Goal: Complete application form

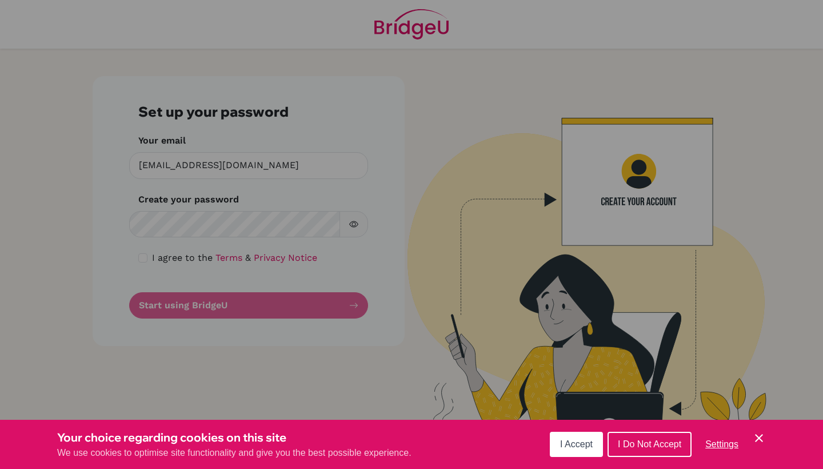
click at [580, 448] on span "I Accept" at bounding box center [576, 444] width 33 height 10
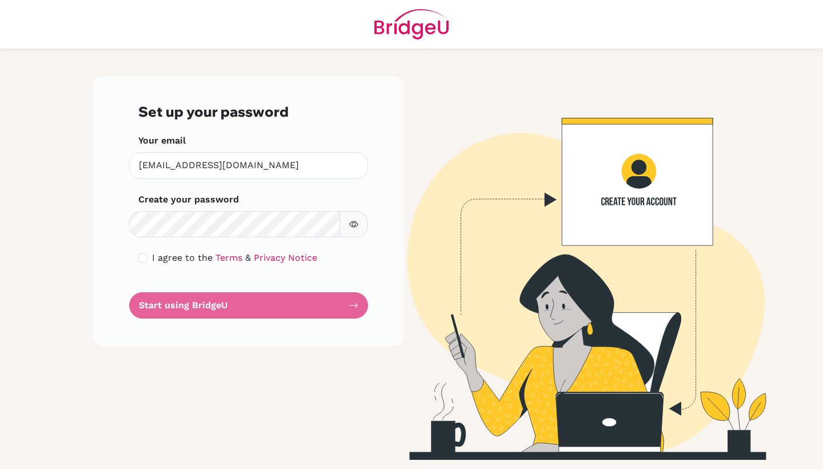
click at [140, 258] on input "checkbox" at bounding box center [142, 257] width 9 height 9
checkbox input "true"
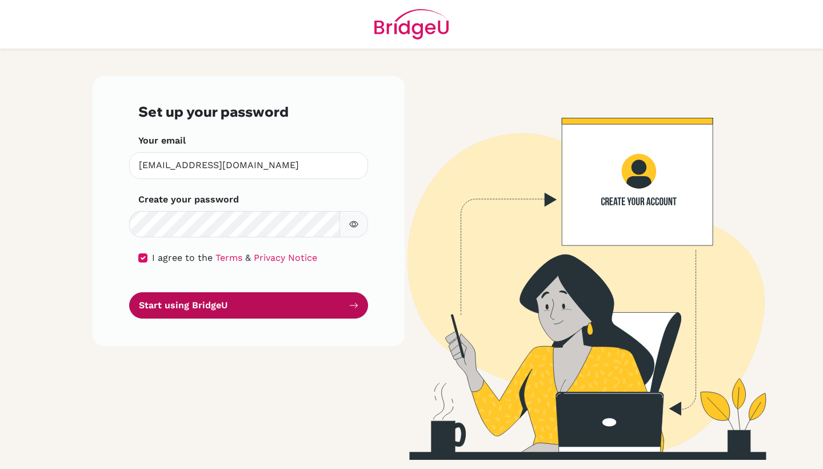
click at [283, 312] on button "Start using BridgeU" at bounding box center [248, 305] width 239 height 27
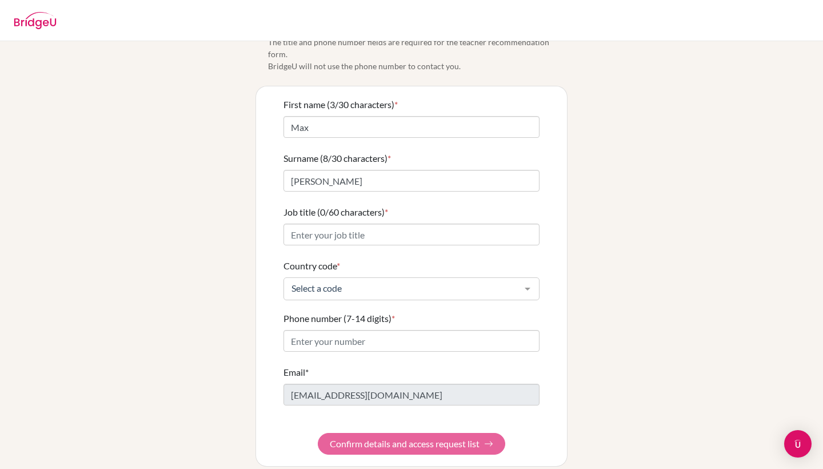
scroll to position [42, 0]
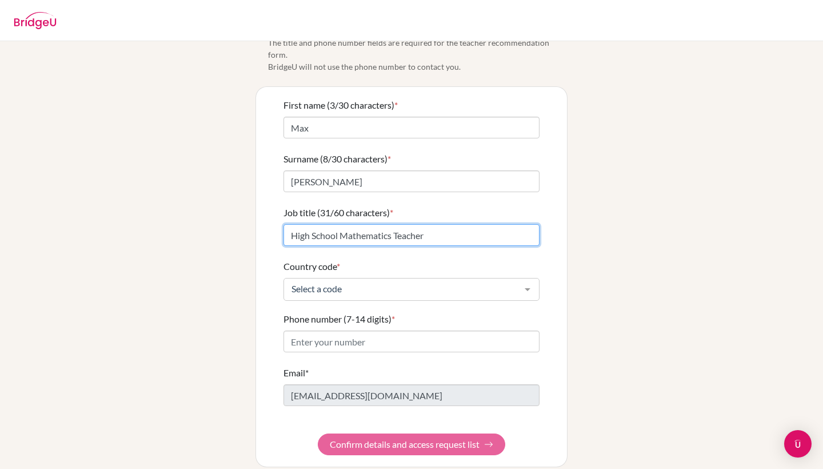
type input "High School Mathematics Teacher"
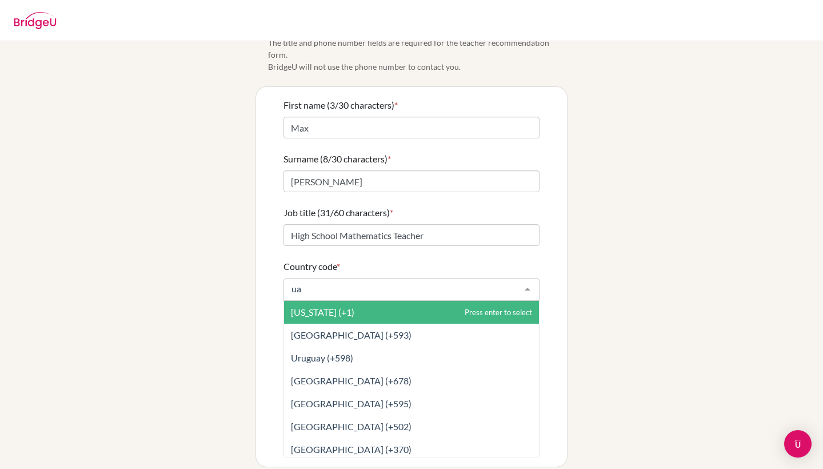
type input "u"
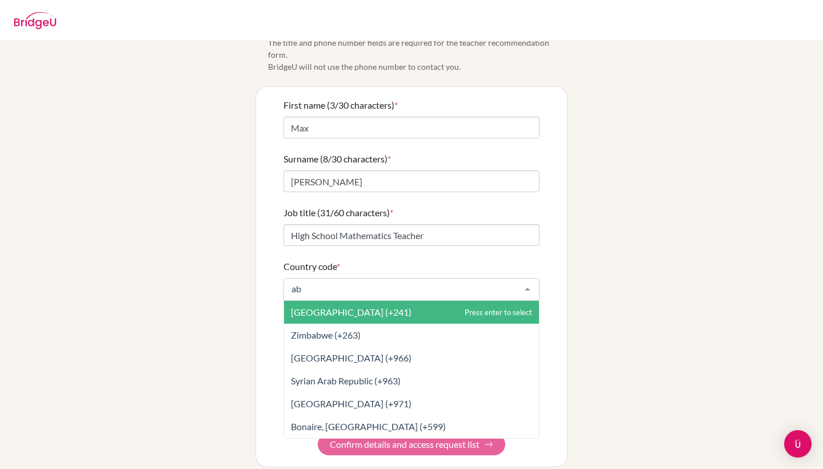
type input "a"
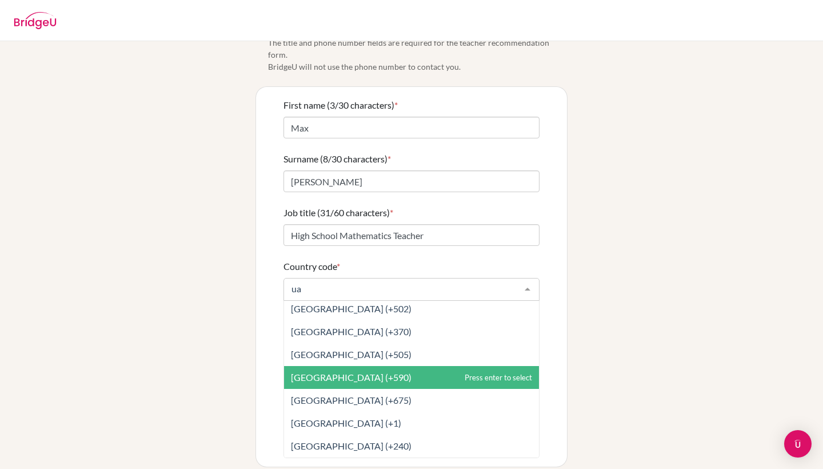
scroll to position [0, 0]
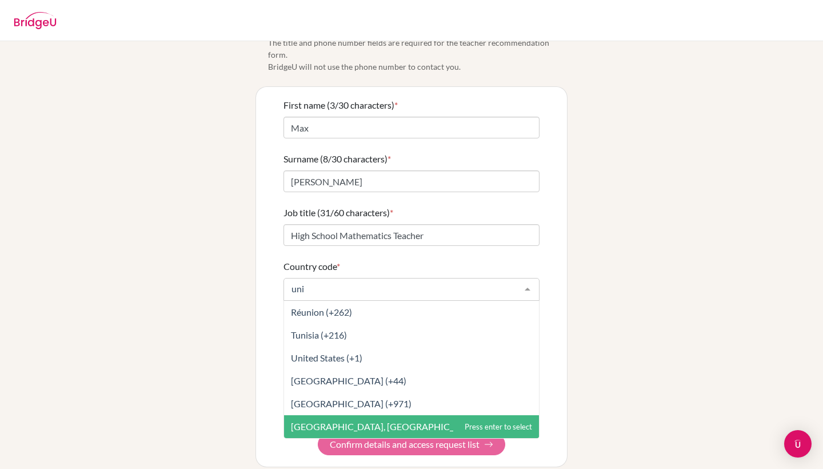
type input "un"
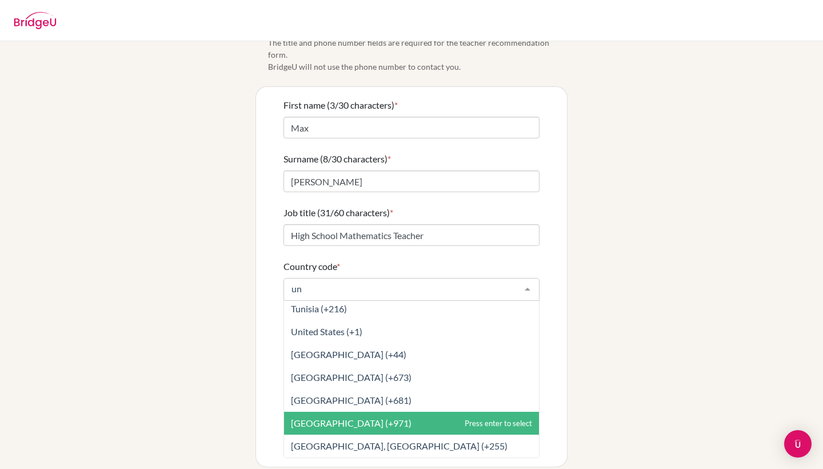
click at [337, 412] on span "[GEOGRAPHIC_DATA] (+971)" at bounding box center [411, 423] width 255 height 23
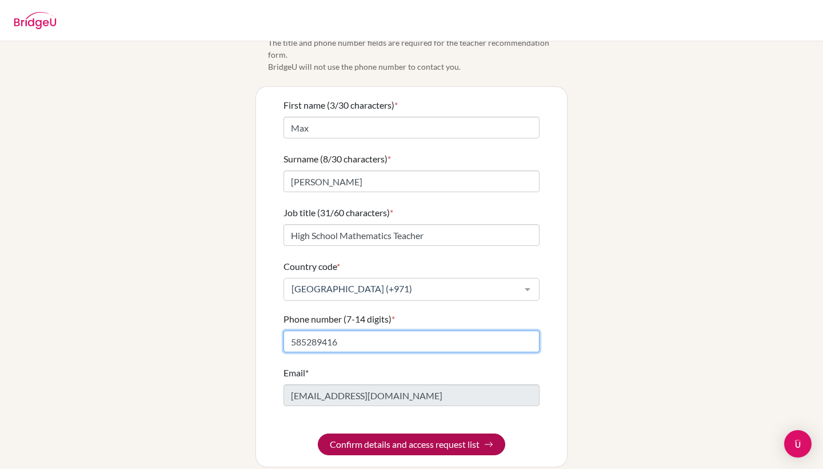
type input "585289416"
click at [454, 433] on button "Confirm details and access request list" at bounding box center [411, 444] width 187 height 22
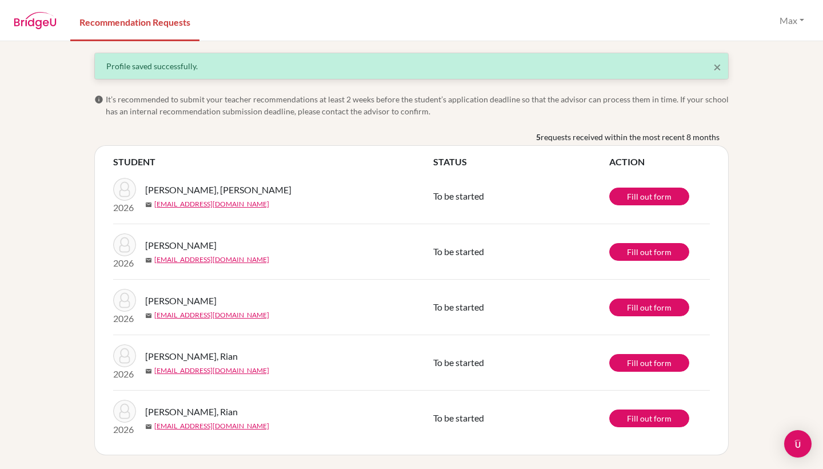
scroll to position [2, 0]
click at [646, 250] on link "Fill out form" at bounding box center [649, 252] width 80 height 18
click at [645, 194] on link "Fill out form" at bounding box center [649, 196] width 80 height 18
click at [643, 363] on link "Fill out form" at bounding box center [649, 363] width 80 height 18
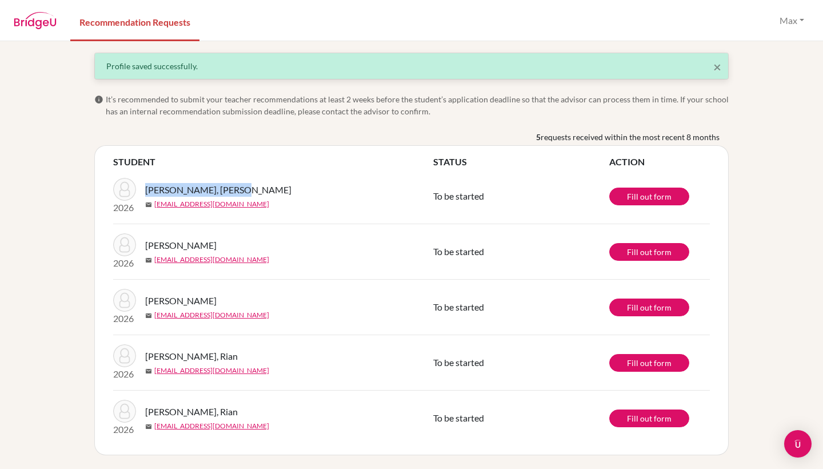
drag, startPoint x: 238, startPoint y: 190, endPoint x: 149, endPoint y: 187, distance: 89.2
click at [149, 187] on span "[PERSON_NAME], [PERSON_NAME]" at bounding box center [218, 190] width 146 height 14
copy span "[PERSON_NAME], [PERSON_NAME]"
drag, startPoint x: 199, startPoint y: 246, endPoint x: 146, endPoint y: 247, distance: 53.2
click at [146, 247] on div "[PERSON_NAME]" at bounding box center [293, 245] width 297 height 14
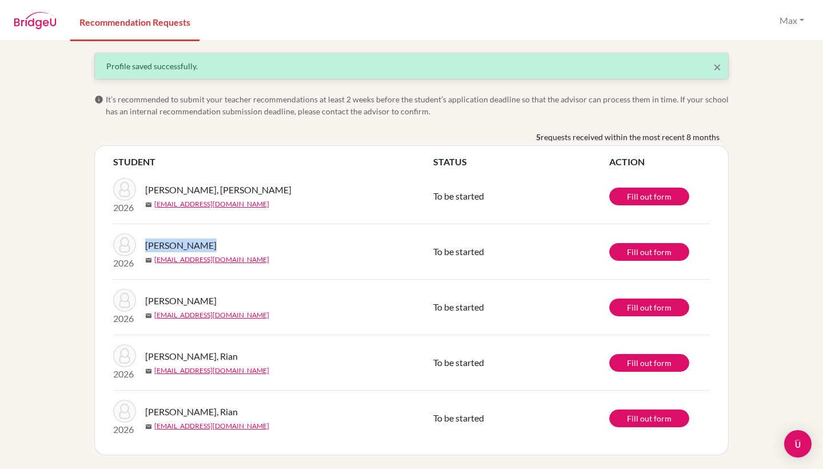
copy span "[PERSON_NAME]"
drag, startPoint x: 224, startPoint y: 357, endPoint x: 146, endPoint y: 358, distance: 78.3
click at [146, 358] on div "[PERSON_NAME], Rian" at bounding box center [293, 356] width 297 height 14
copy span "[PERSON_NAME], Rian"
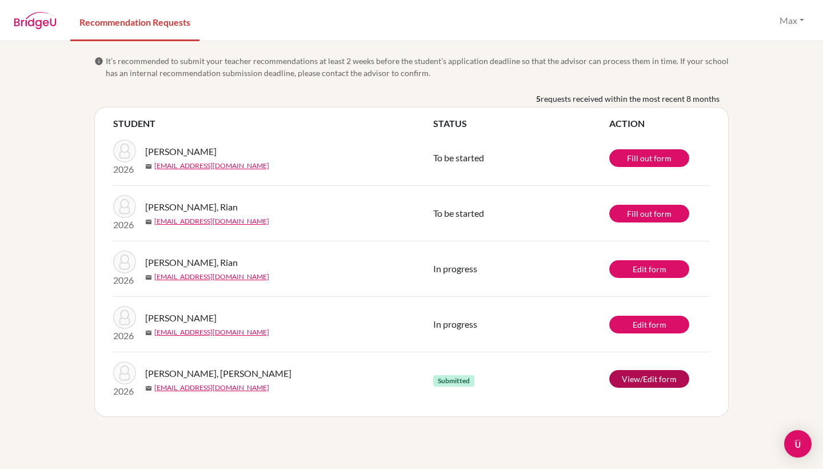
click at [642, 376] on link "View/Edit form" at bounding box center [649, 379] width 80 height 18
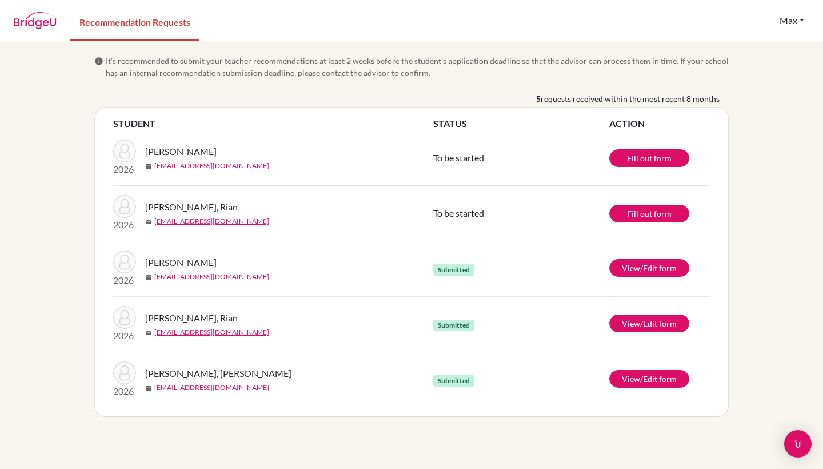
click at [795, 27] on button "Max" at bounding box center [791, 21] width 35 height 22
click at [780, 191] on div "info It’s recommended to submit your teacher recommendations at least 2 weeks b…" at bounding box center [411, 255] width 823 height 428
